Goal: Task Accomplishment & Management: Manage account settings

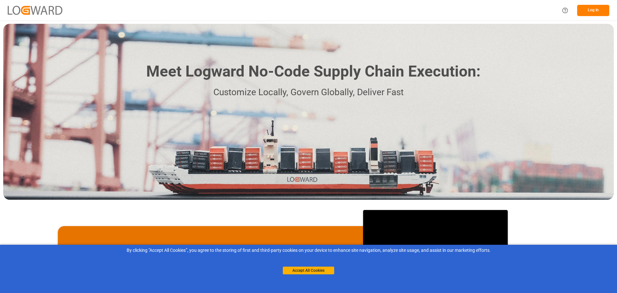
click at [588, 11] on button "Log In" at bounding box center [593, 10] width 32 height 11
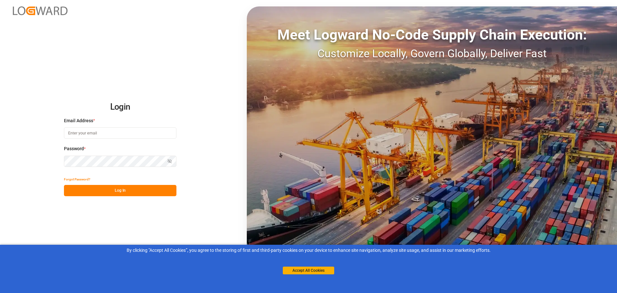
click at [126, 134] on input at bounding box center [120, 132] width 112 height 11
click at [89, 133] on input at bounding box center [120, 132] width 112 height 11
click at [168, 136] on input at bounding box center [120, 132] width 112 height 11
click at [169, 124] on label "Email Address *" at bounding box center [120, 120] width 112 height 7
click at [171, 138] on input at bounding box center [120, 132] width 112 height 11
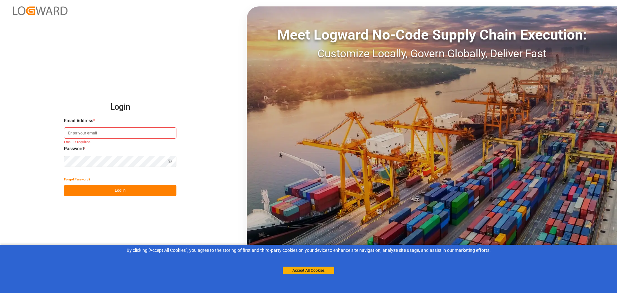
click at [0, 292] on com-1password-button at bounding box center [0, 293] width 0 height 0
type input "[PERSON_NAME][EMAIL_ADDRESS][PERSON_NAME][DOMAIN_NAME]"
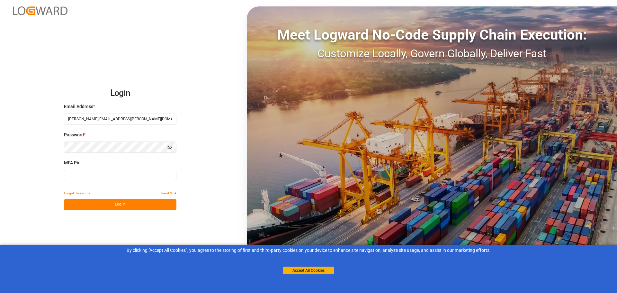
type input "582634"
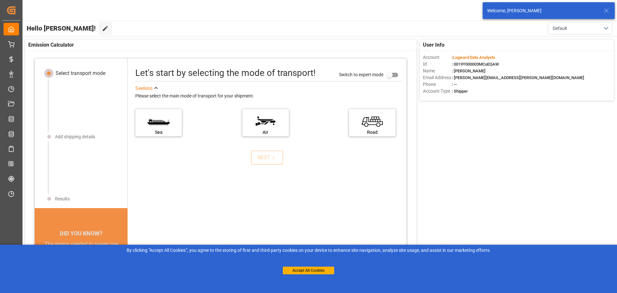
click at [607, 11] on line at bounding box center [606, 11] width 4 height 4
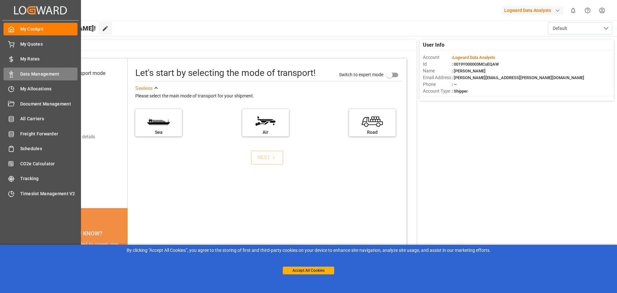
click at [36, 75] on span "Data Management" at bounding box center [48, 74] width 57 height 7
